Goal: Navigation & Orientation: Find specific page/section

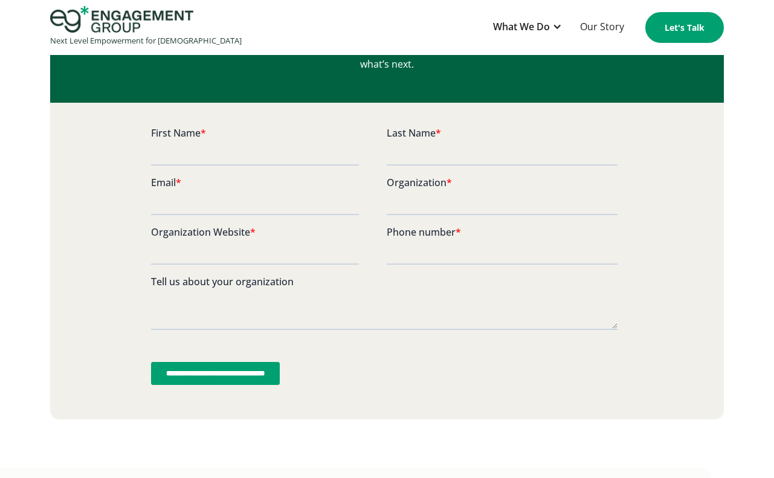
scroll to position [3133, 0]
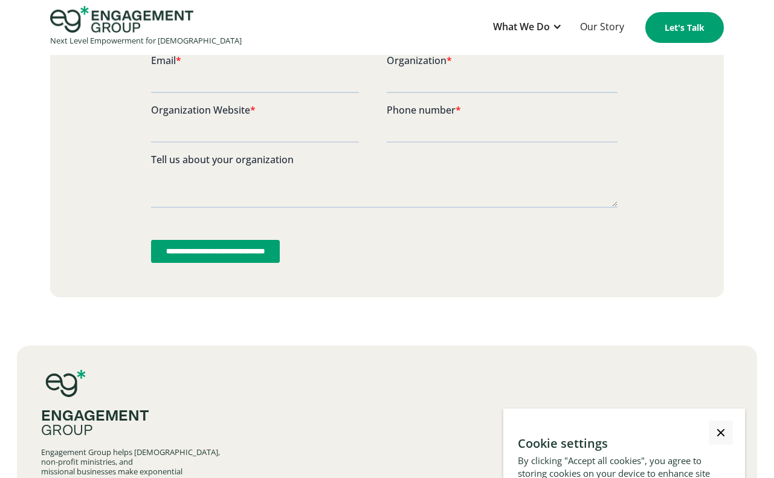
click at [602, 29] on link "Our Story" at bounding box center [602, 28] width 56 height 30
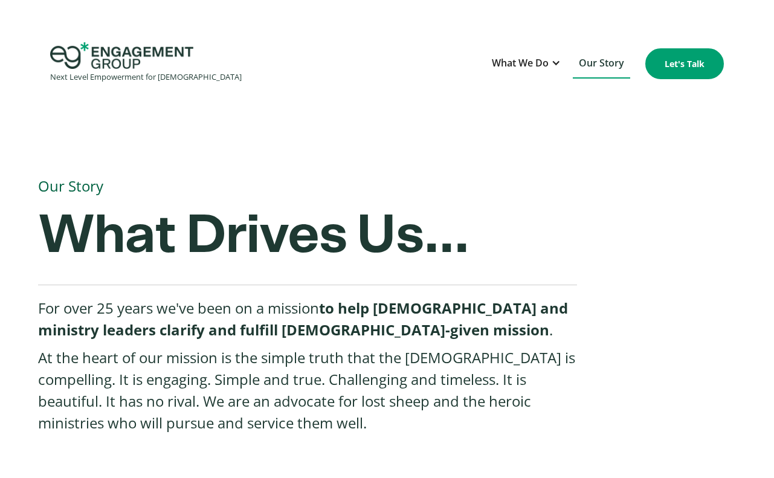
click at [675, 68] on link "Let's Talk" at bounding box center [685, 63] width 79 height 31
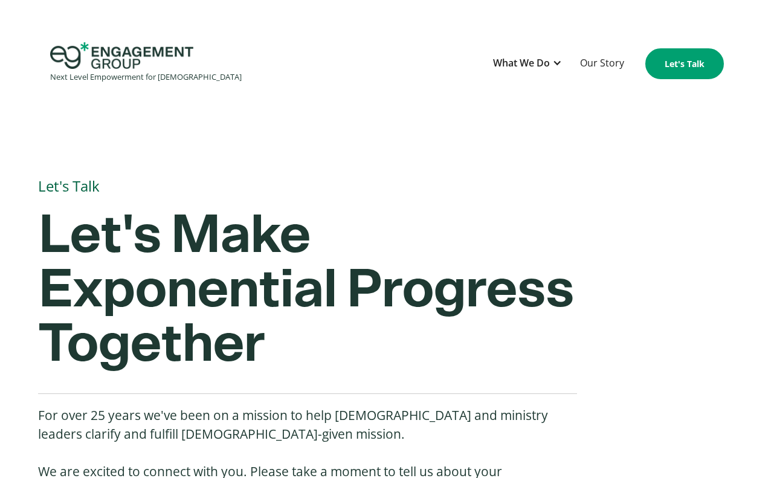
click at [117, 62] on img "home" at bounding box center [121, 55] width 143 height 27
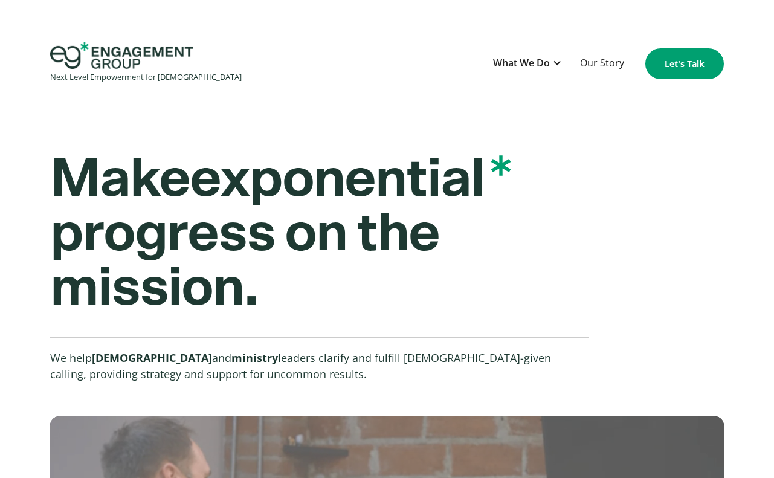
click at [111, 51] on img "home" at bounding box center [121, 55] width 143 height 27
